Goal: Task Accomplishment & Management: Use online tool/utility

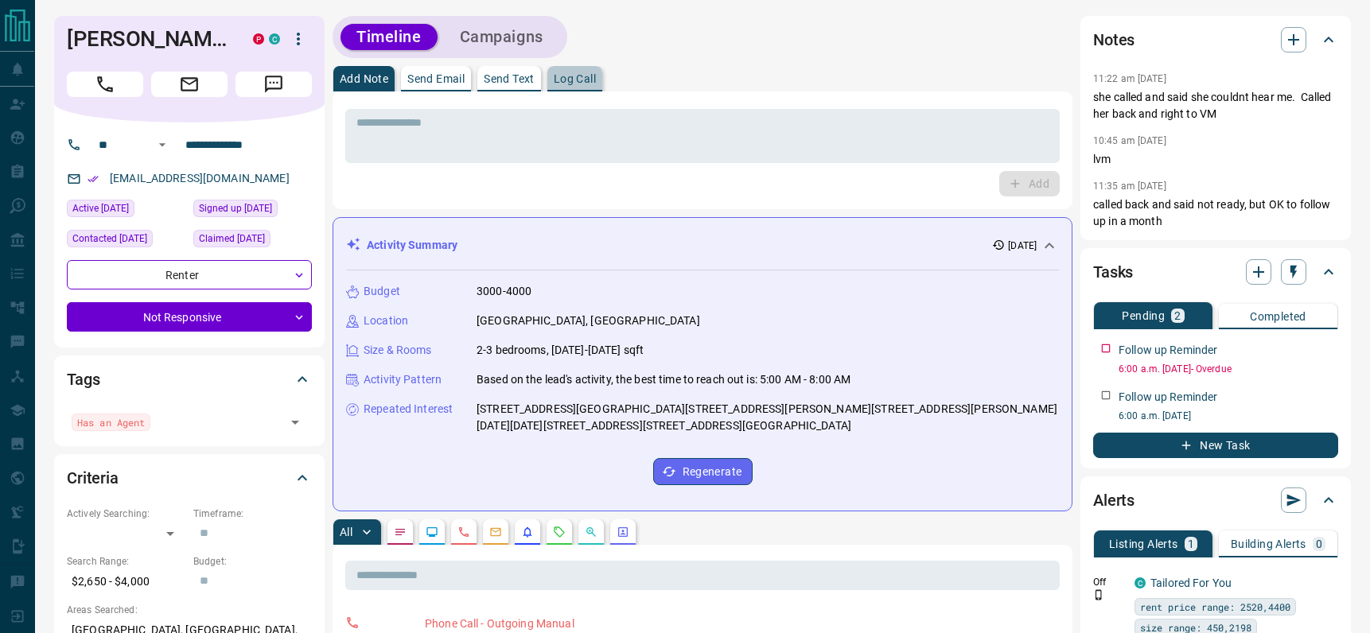
drag, startPoint x: 574, startPoint y: 68, endPoint x: 538, endPoint y: 101, distance: 49.0
click at [574, 69] on button "Log Call" at bounding box center [574, 78] width 55 height 25
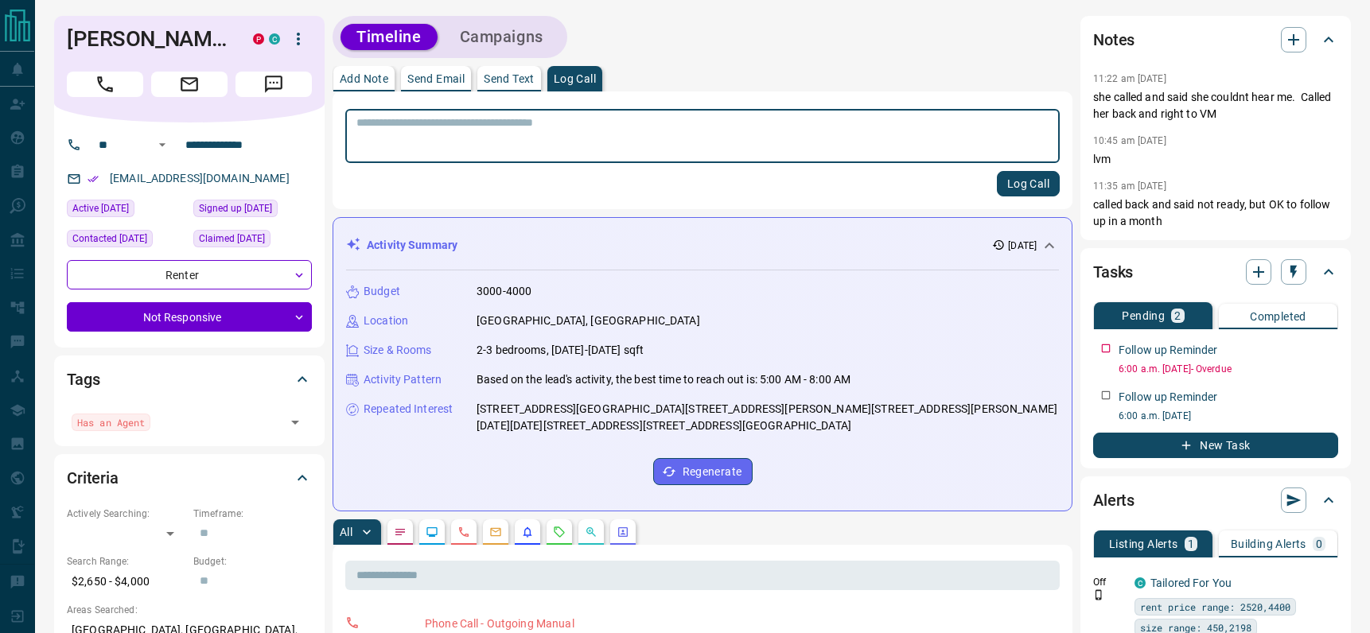
click at [495, 132] on textarea at bounding box center [702, 136] width 692 height 41
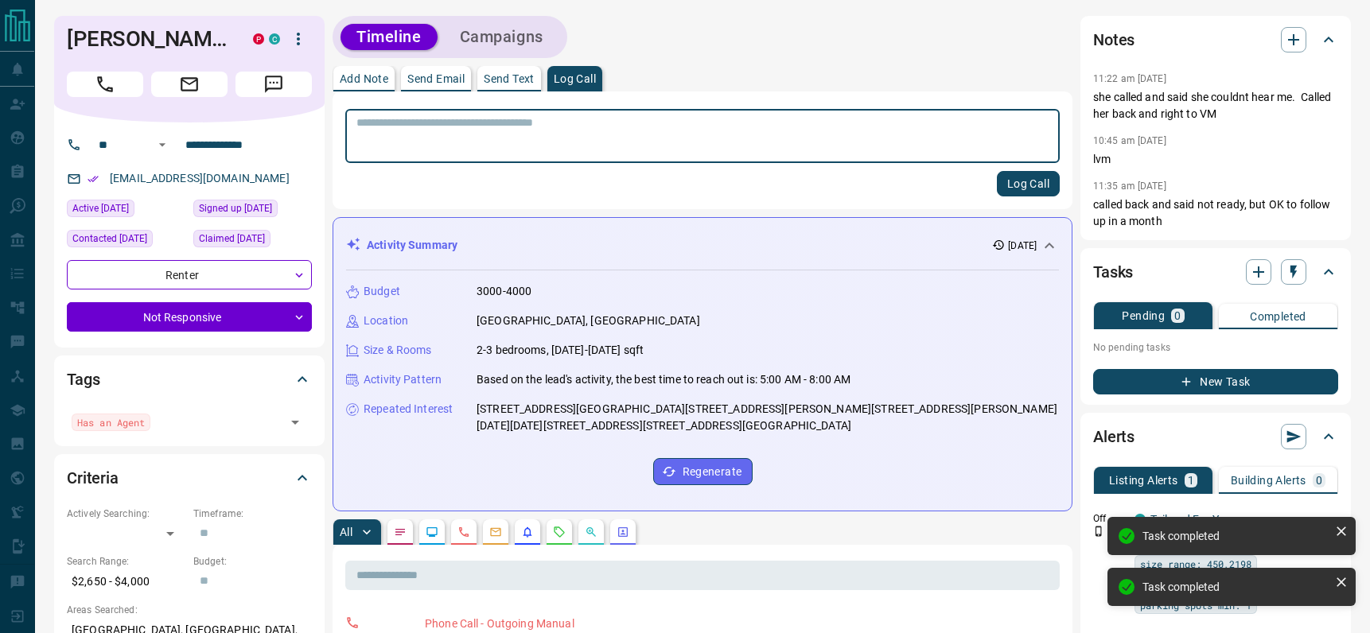
click at [577, 134] on textarea at bounding box center [702, 136] width 692 height 41
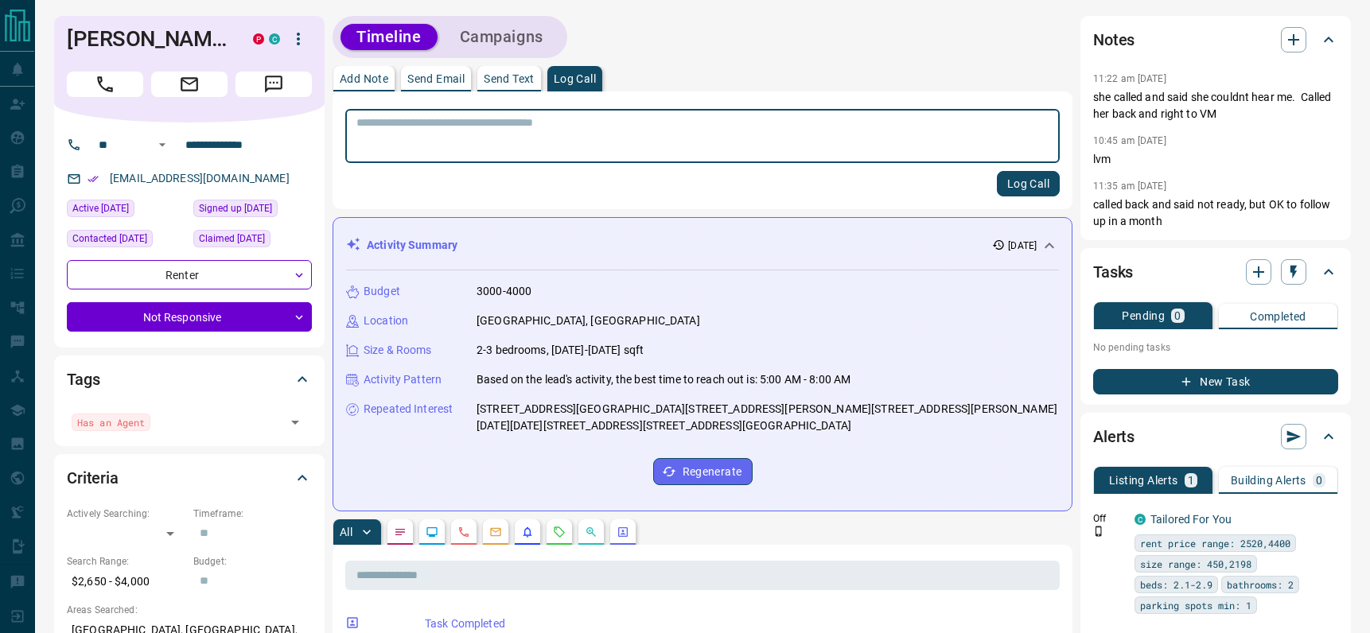
click at [562, 149] on textarea at bounding box center [702, 136] width 692 height 41
type textarea "*"
type textarea "**********"
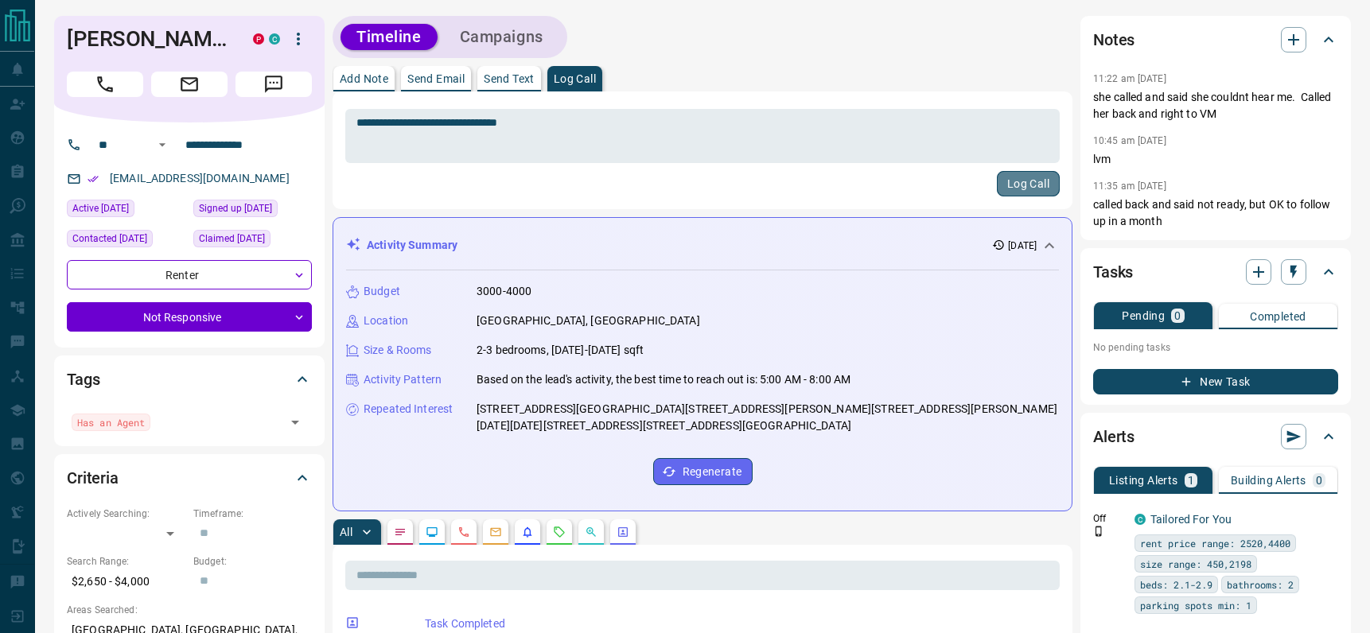
click at [1012, 185] on button "Log Call" at bounding box center [1028, 183] width 63 height 25
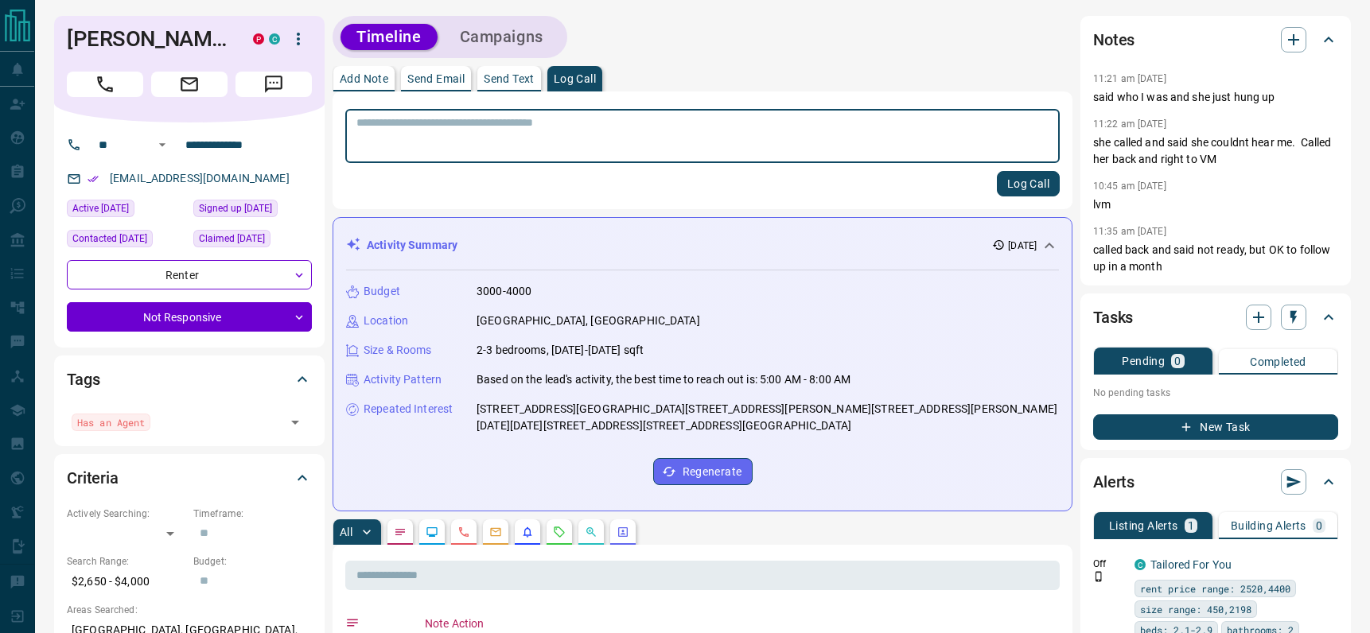
click at [546, 138] on textarea at bounding box center [702, 136] width 692 height 41
type textarea "**********"
click at [1009, 192] on button "Log Call" at bounding box center [1028, 183] width 63 height 25
